Goal: Task Accomplishment & Management: Use online tool/utility

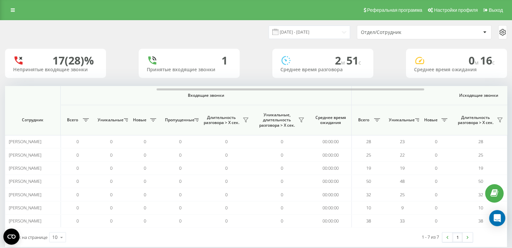
scroll to position [0, 99]
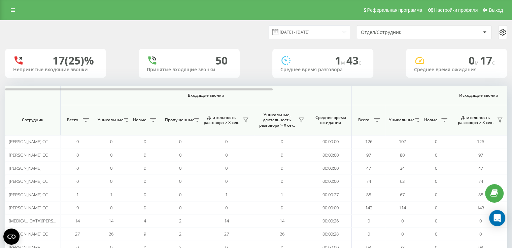
click at [377, 34] on div "Отдел/Сотрудник" at bounding box center [401, 33] width 80 height 6
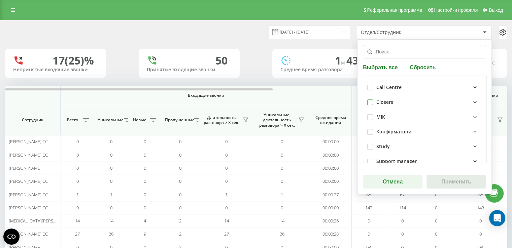
click at [367, 100] on label at bounding box center [370, 100] width 6 height 0
checkbox input "true"
click at [444, 184] on button "Применить" at bounding box center [456, 181] width 60 height 13
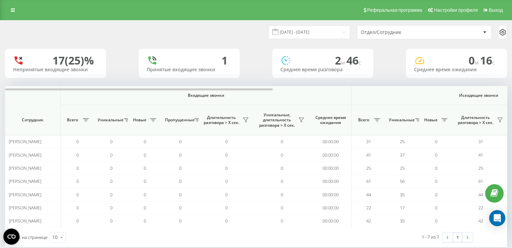
click at [0, 209] on div "19.08.2025 - 19.08.2025 Отдел/Сотрудник 17 (25)% Непринятые входящие звонки 1 П…" at bounding box center [256, 140] width 512 height 241
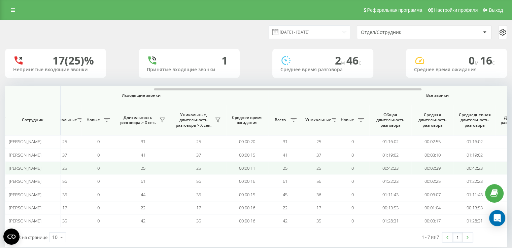
scroll to position [0, 358]
